Goal: Information Seeking & Learning: Learn about a topic

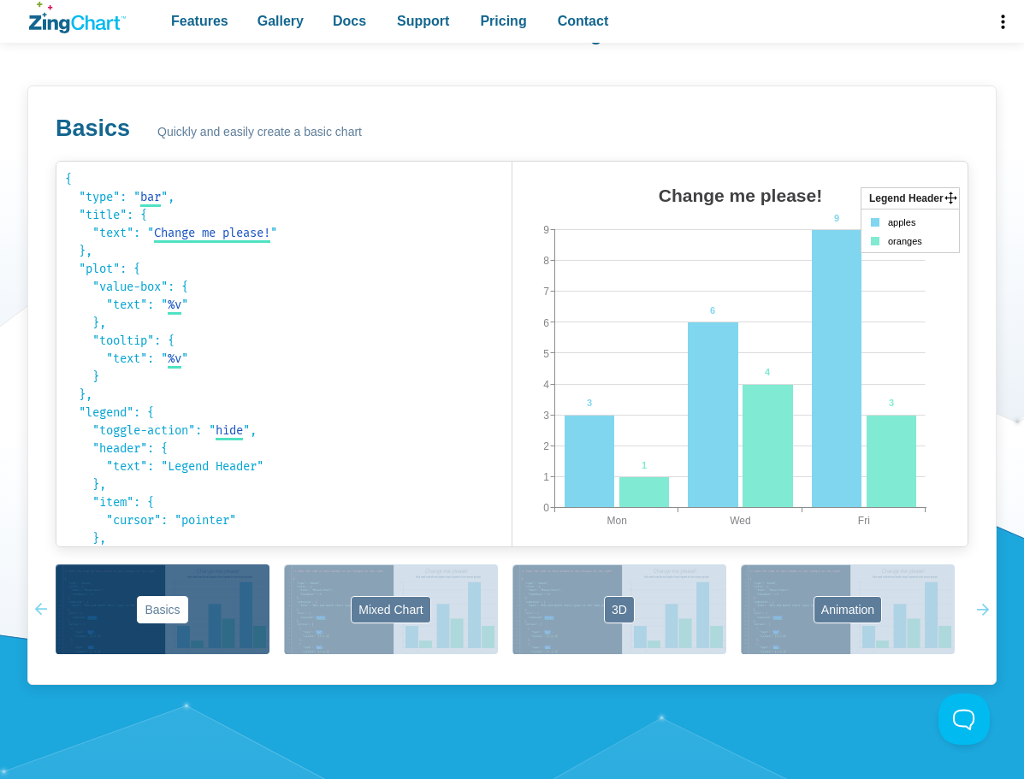
scroll to position [944, 0]
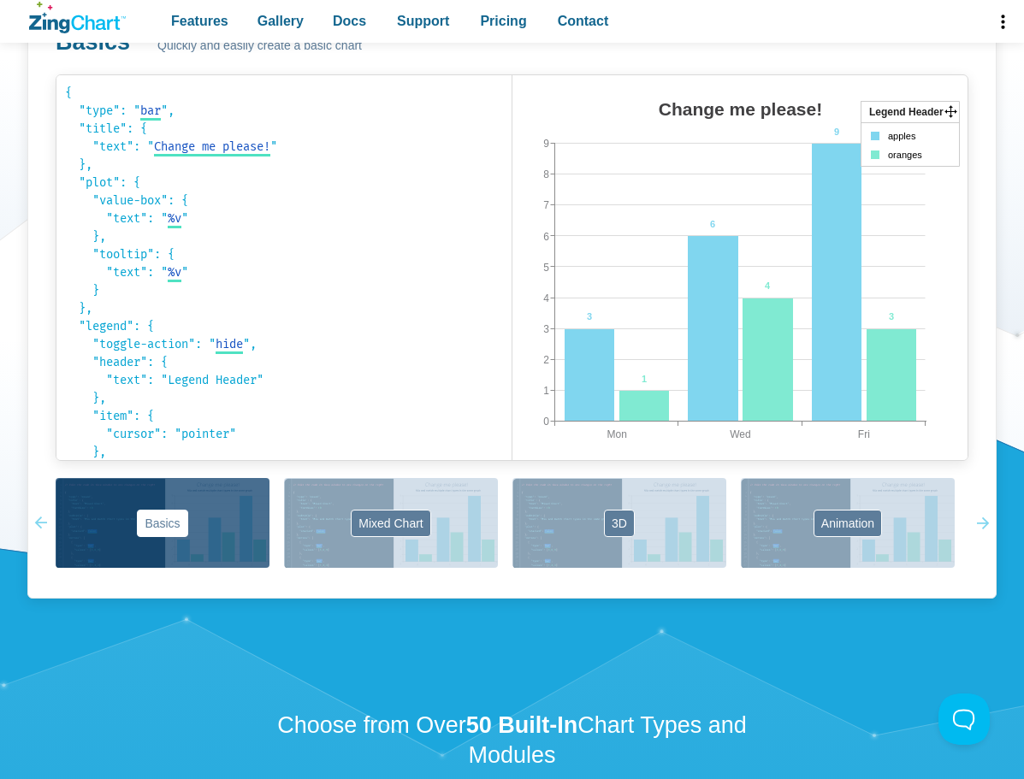
click at [512, 477] on area "Change me please!" at bounding box center [512, 477] width 0 height 0
click at [512, 477] on area "App Content" at bounding box center [512, 477] width 0 height 0
drag, startPoint x: 831, startPoint y: 217, endPoint x: 698, endPoint y: 242, distance: 135.7
click at [512, 477] on map "App Content" at bounding box center [512, 477] width 0 height 0
click at [911, 123] on icon "App Content" at bounding box center [909, 123] width 98 height 0
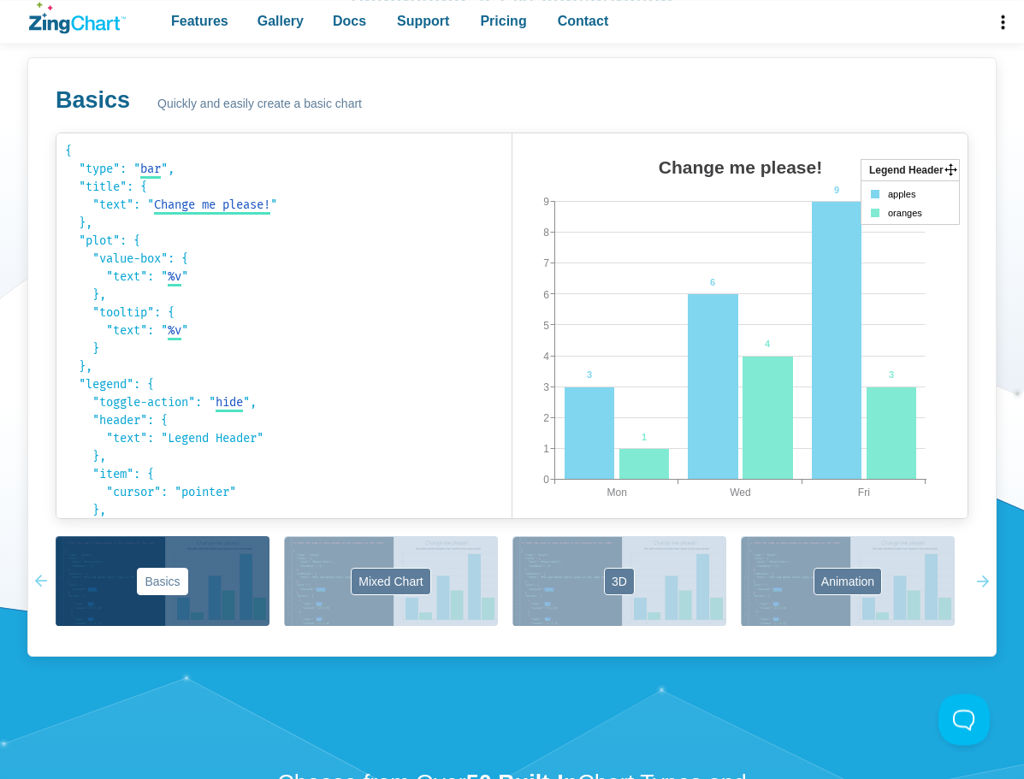
scroll to position [826, 0]
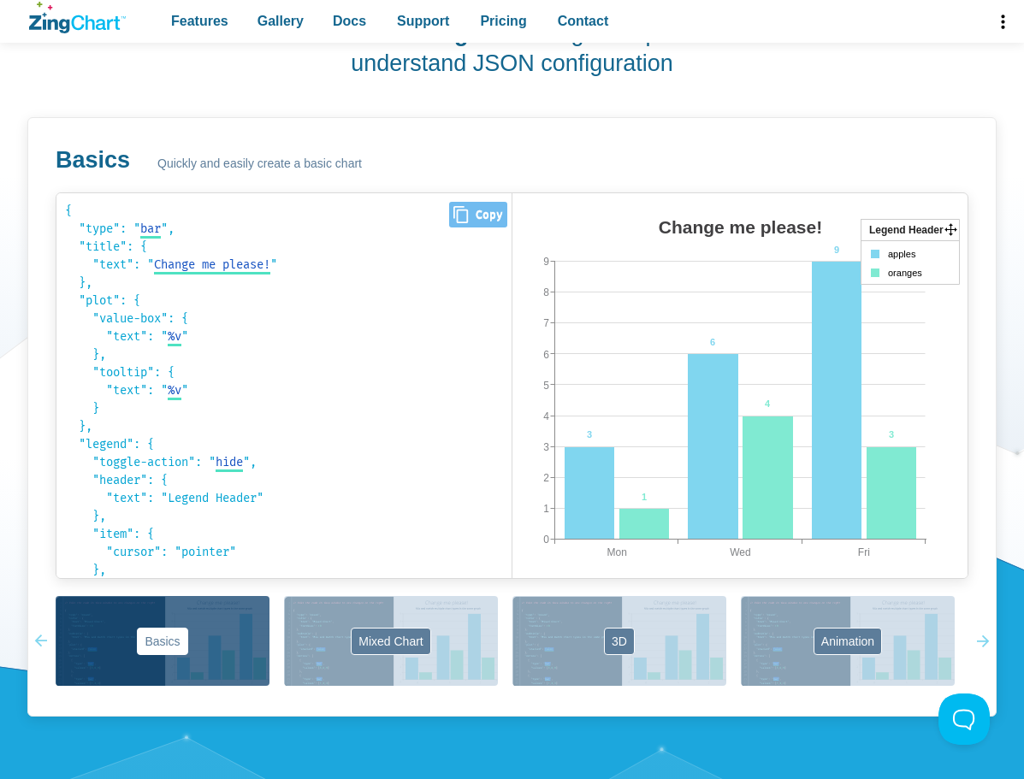
click at [308, 333] on code "{ "type": " bar bar area line radar scatter ", "title": { "text": " Change me p…" at bounding box center [284, 386] width 438 height 368
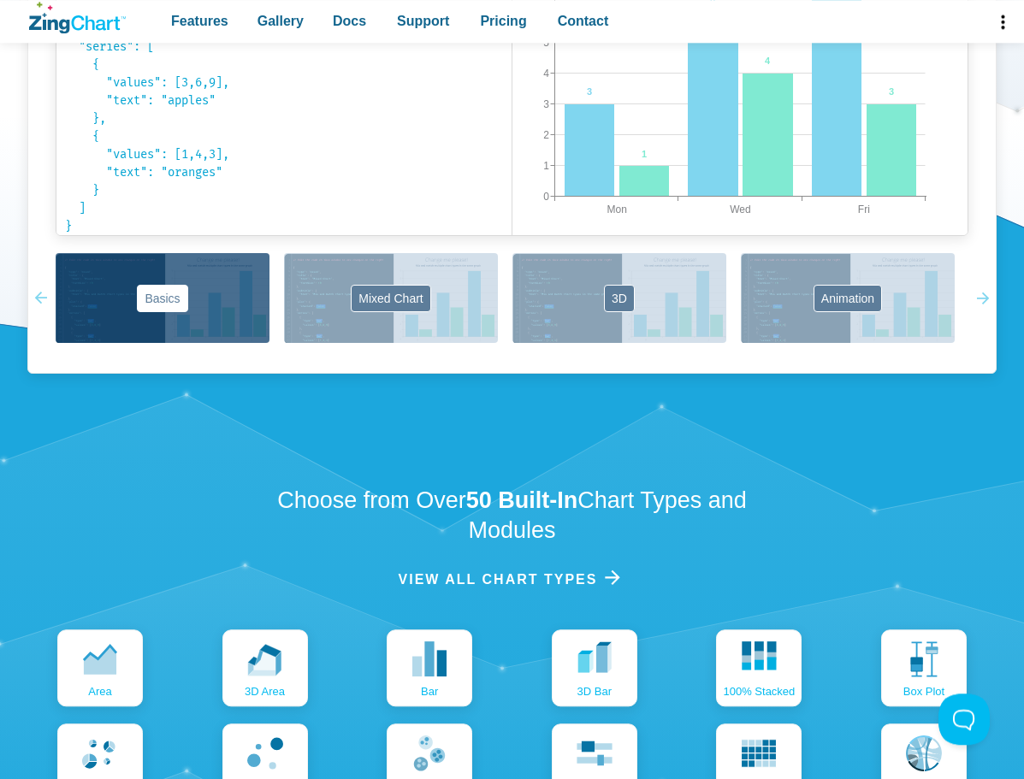
scroll to position [1180, 0]
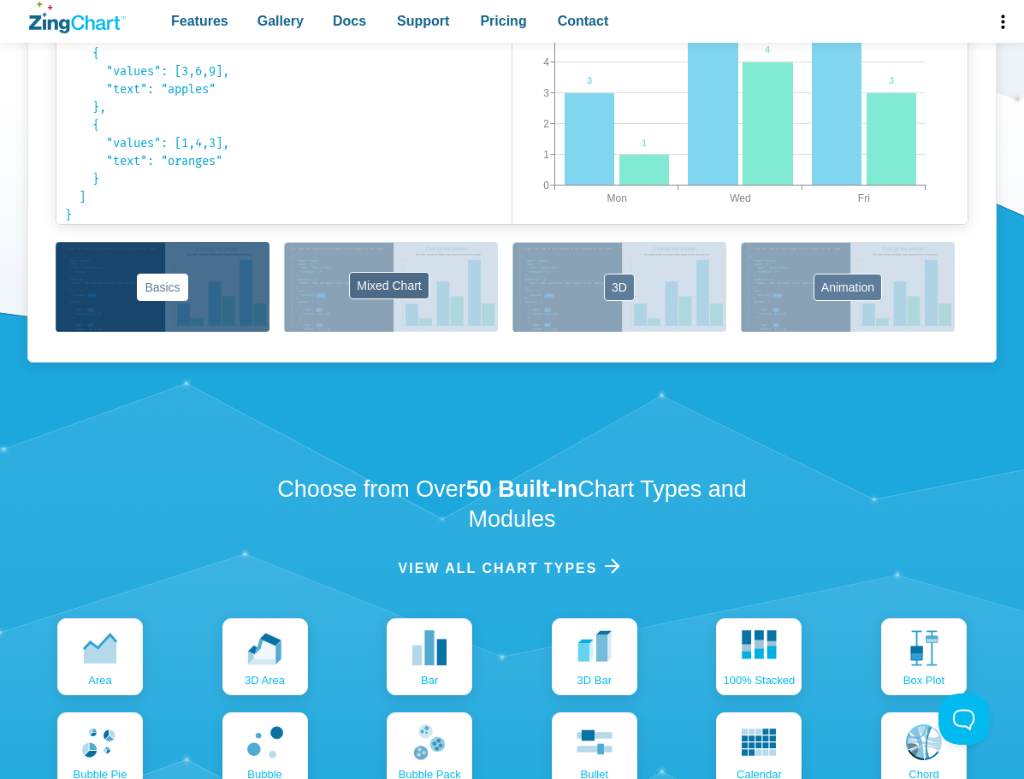
click at [444, 292] on button "Mixed Chart" at bounding box center [391, 287] width 214 height 90
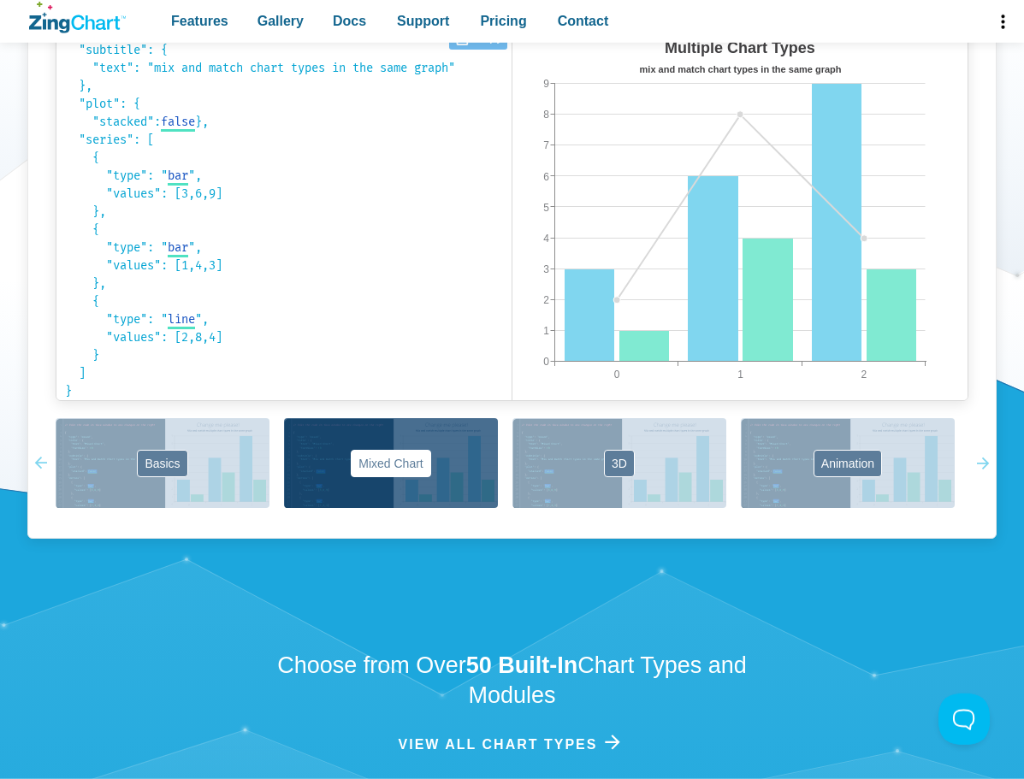
scroll to position [826, 0]
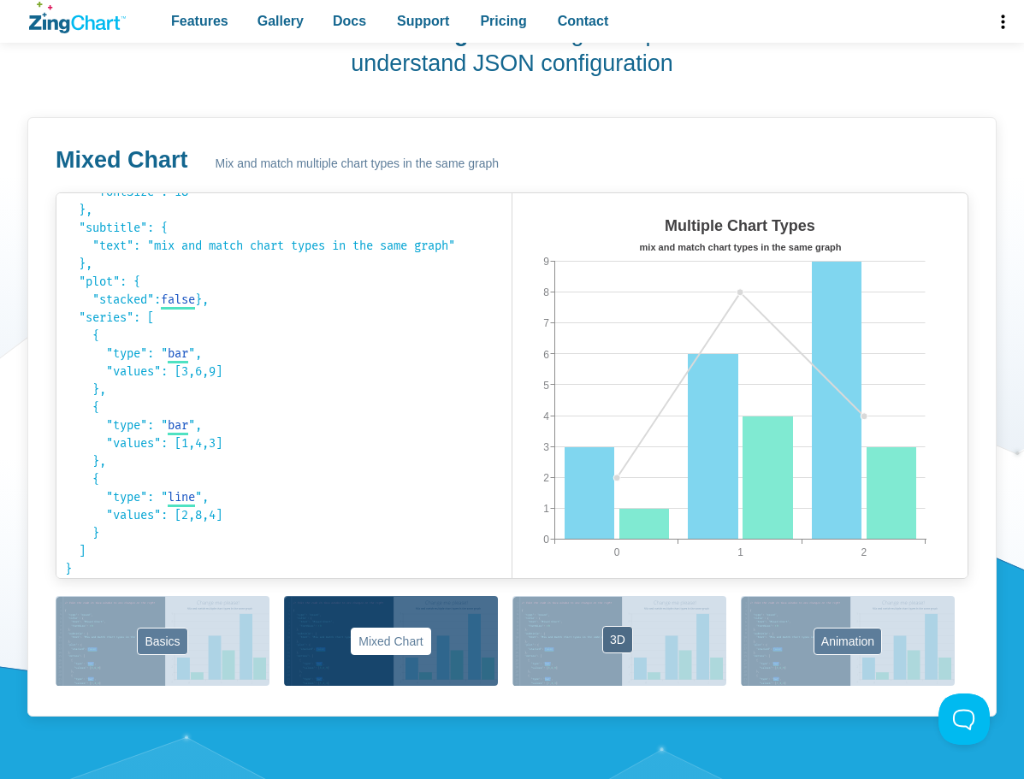
click at [616, 633] on button "3D" at bounding box center [619, 641] width 214 height 90
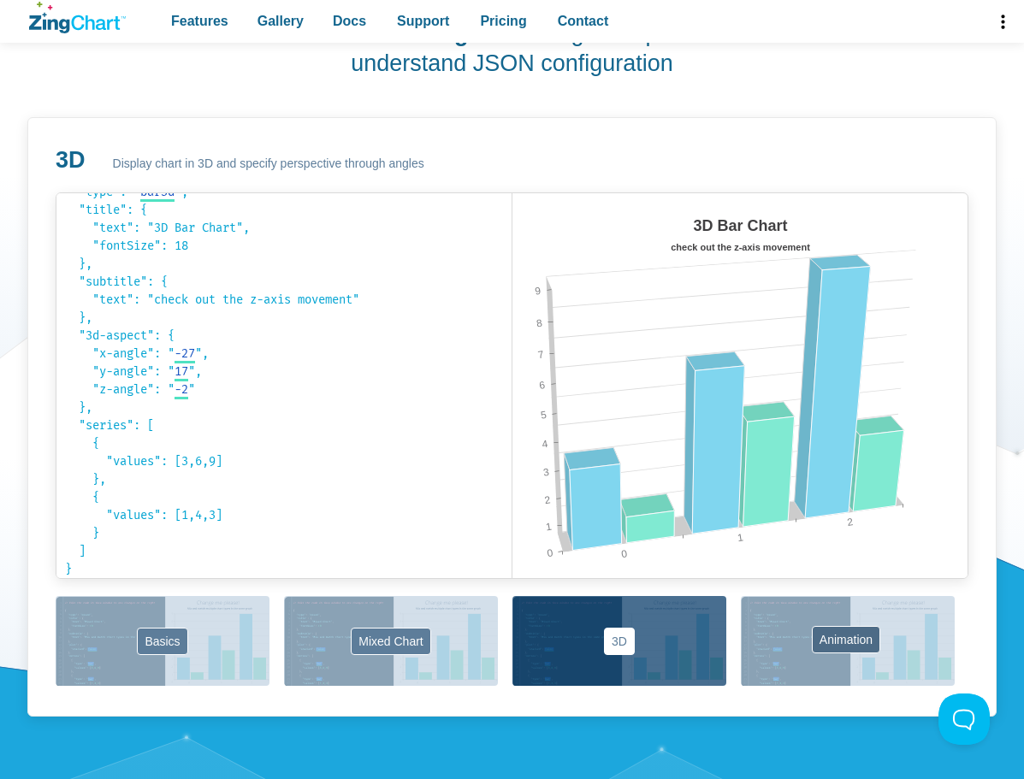
click at [822, 664] on button "Animation" at bounding box center [848, 641] width 214 height 90
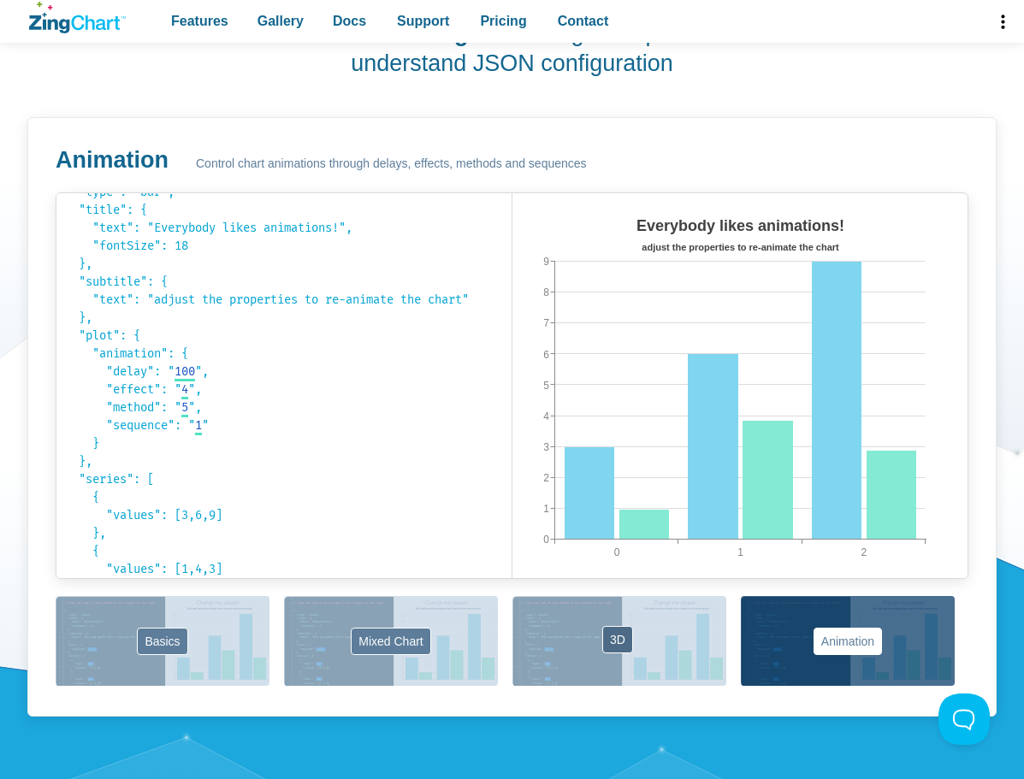
click at [673, 651] on button "3D" at bounding box center [619, 641] width 214 height 90
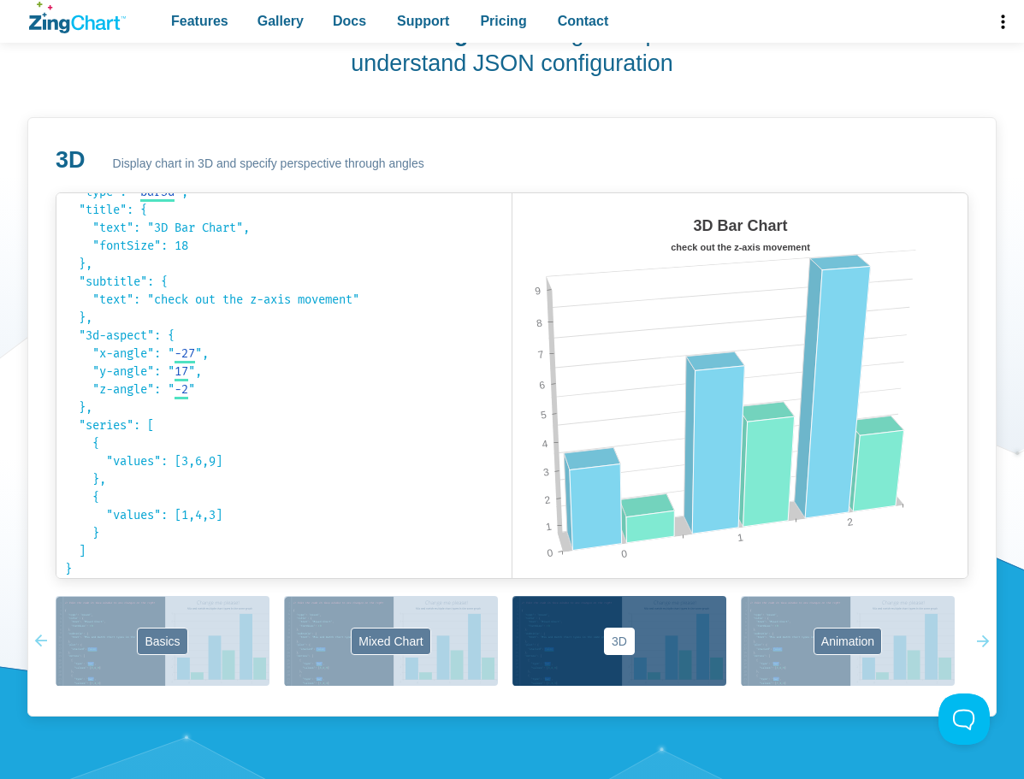
drag, startPoint x: 698, startPoint y: 227, endPoint x: 602, endPoint y: 222, distance: 95.9
click at [512, 595] on area "3D Bar Chart" at bounding box center [512, 595] width 0 height 0
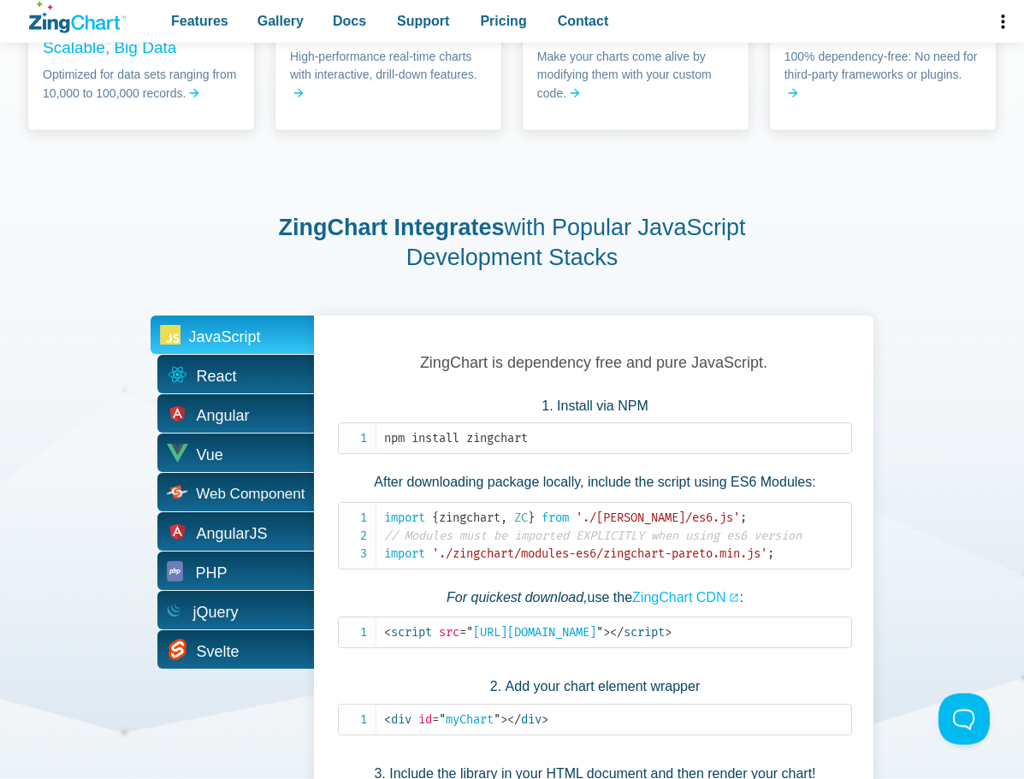
scroll to position [2950, 0]
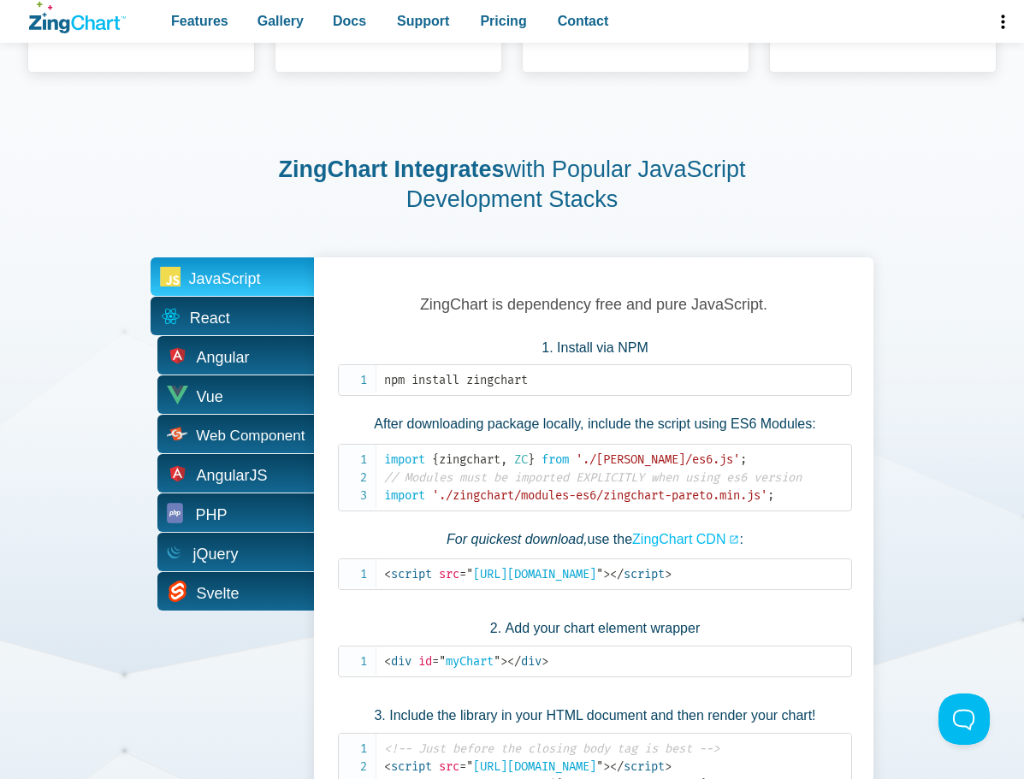
click at [280, 316] on span "React" at bounding box center [232, 316] width 163 height 38
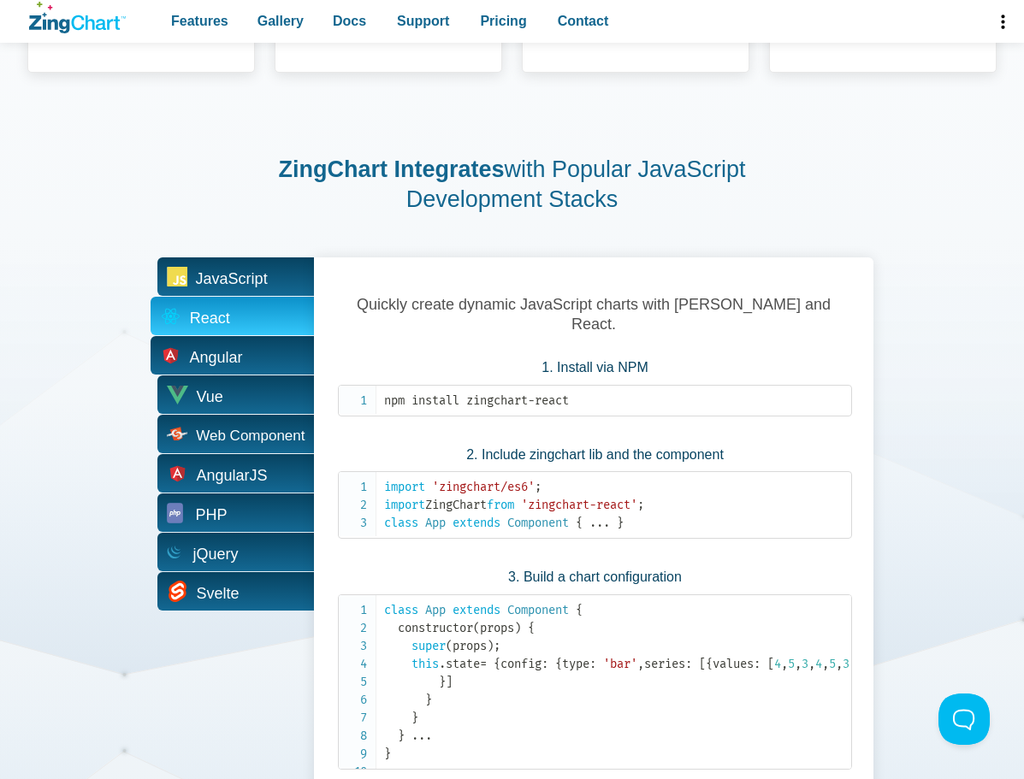
click at [284, 370] on span "Angular" at bounding box center [232, 355] width 163 height 38
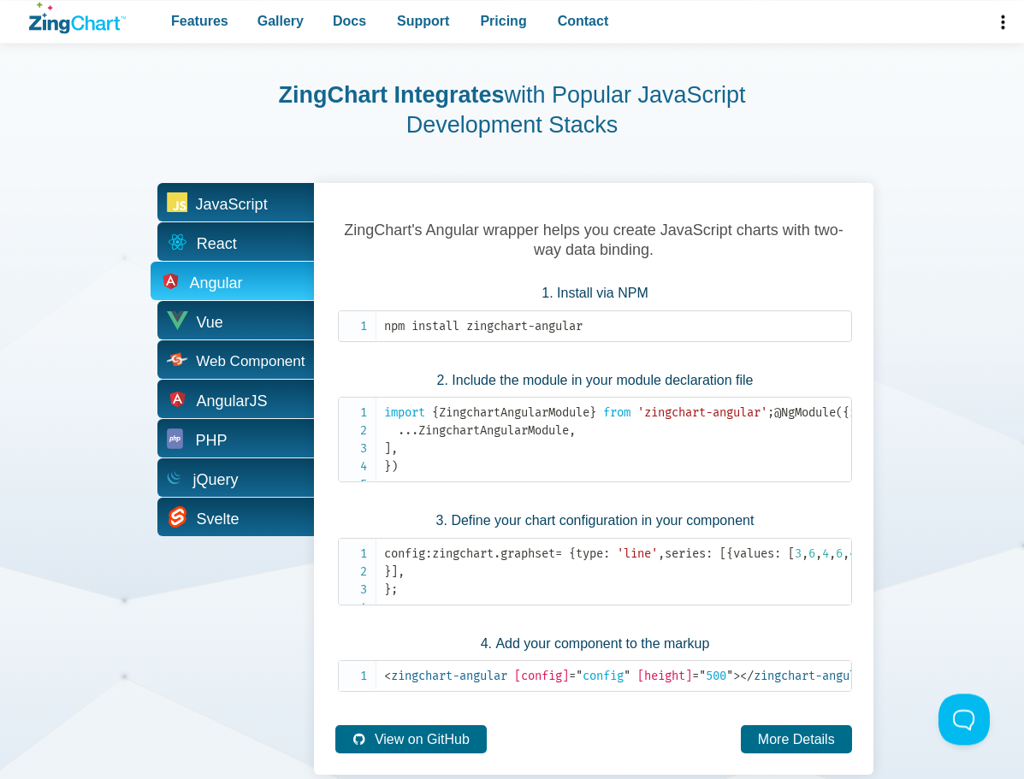
scroll to position [3068, 0]
